Goal: Transaction & Acquisition: Purchase product/service

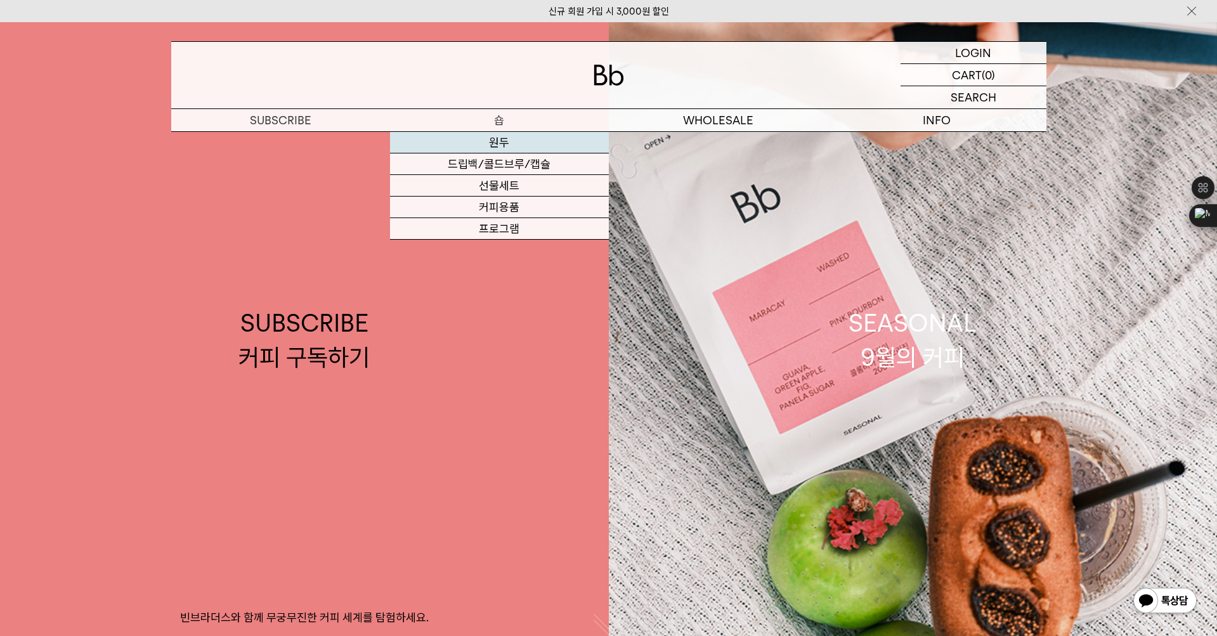
click at [504, 135] on link "원두" at bounding box center [499, 143] width 219 height 22
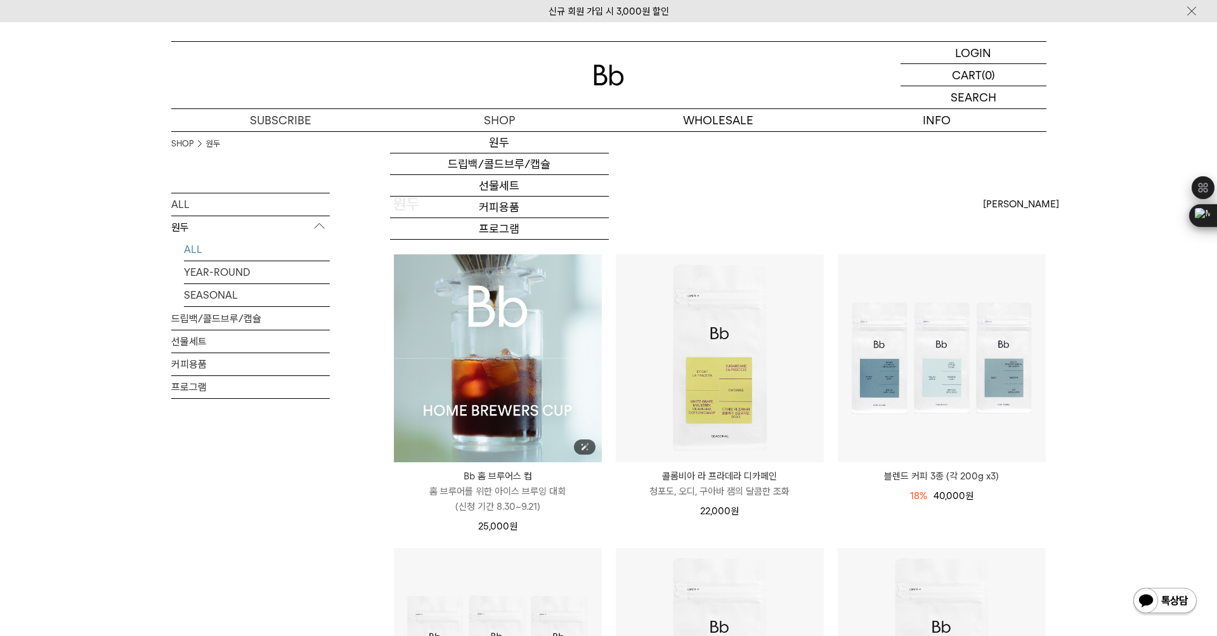
click at [495, 290] on img at bounding box center [498, 358] width 208 height 208
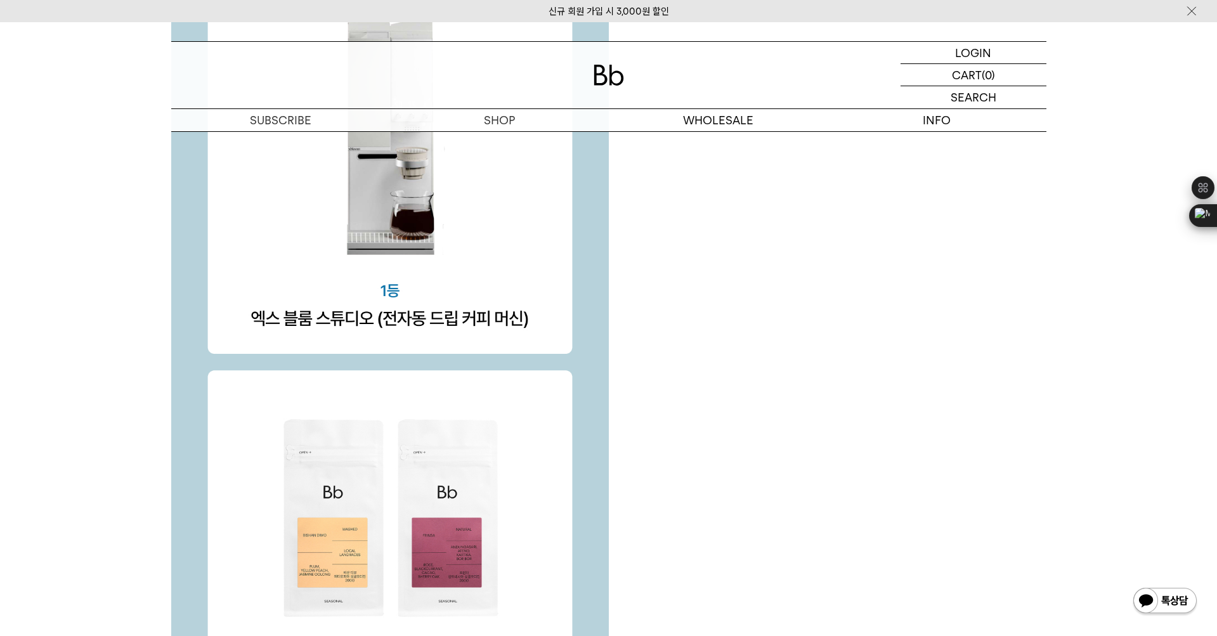
scroll to position [4312, 0]
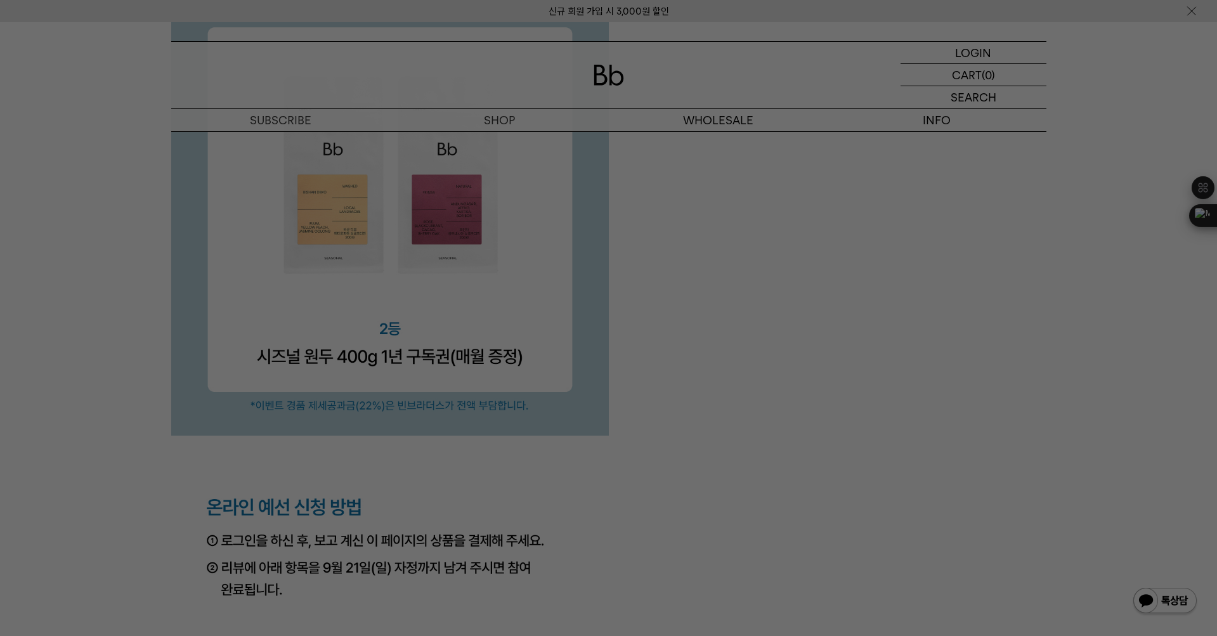
click at [796, 448] on div at bounding box center [608, 318] width 1217 height 636
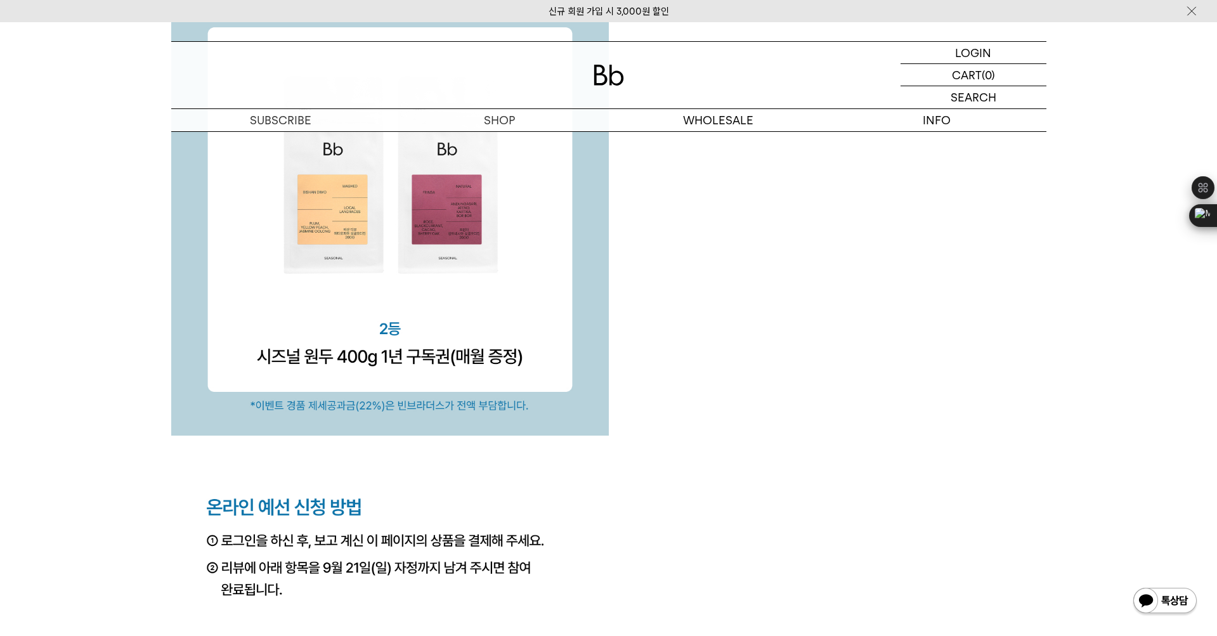
drag, startPoint x: 768, startPoint y: 481, endPoint x: 860, endPoint y: 458, distance: 94.7
drag, startPoint x: 860, startPoint y: 458, endPoint x: 798, endPoint y: 404, distance: 82.3
